Goal: Information Seeking & Learning: Learn about a topic

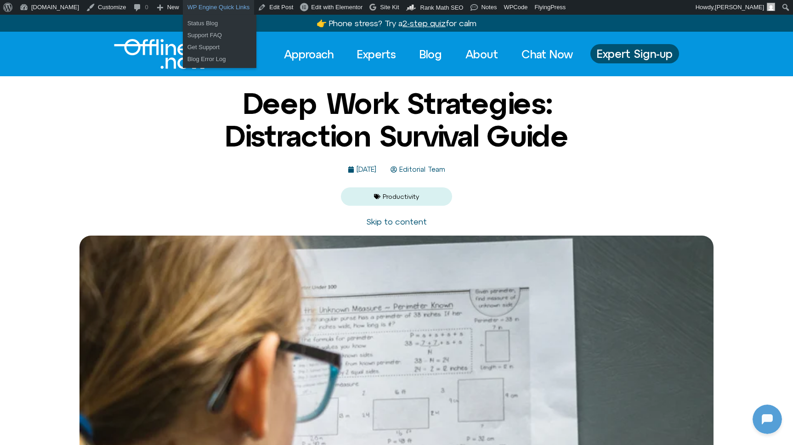
scroll to position [122, 0]
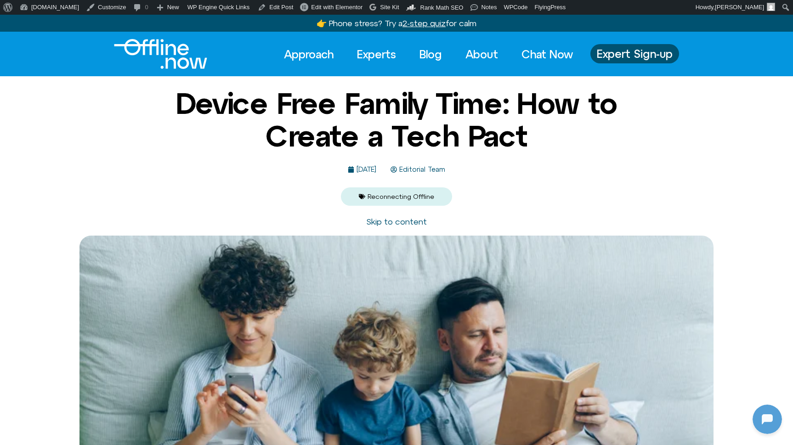
scroll to position [122, 0]
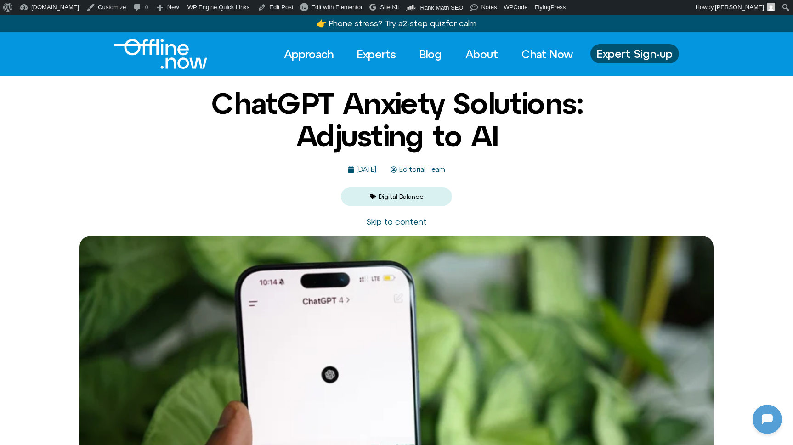
scroll to position [122, 0]
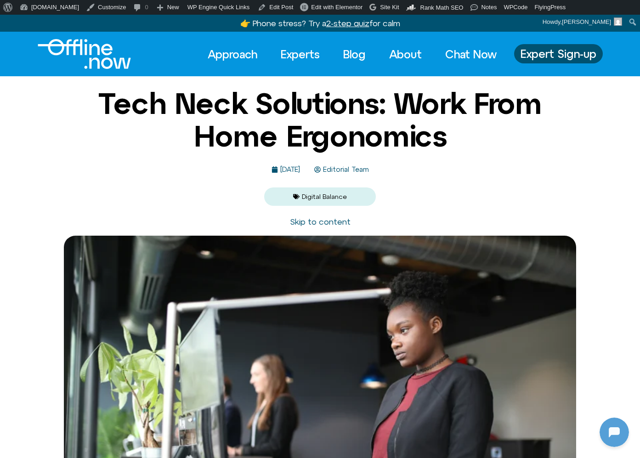
scroll to position [122, 0]
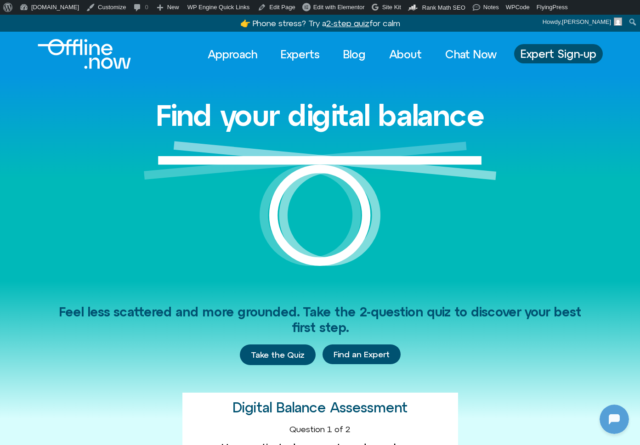
scroll to position [122, 0]
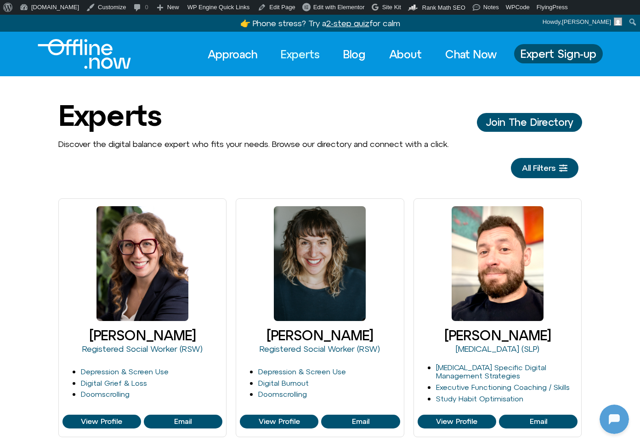
scroll to position [122, 0]
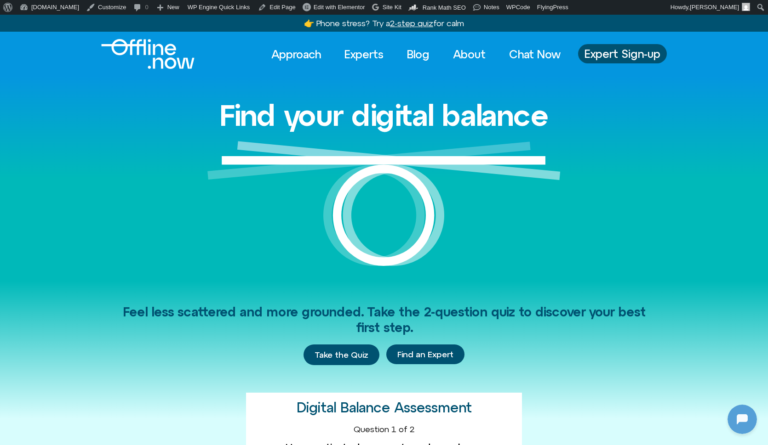
scroll to position [122, 0]
